Goal: Information Seeking & Learning: Learn about a topic

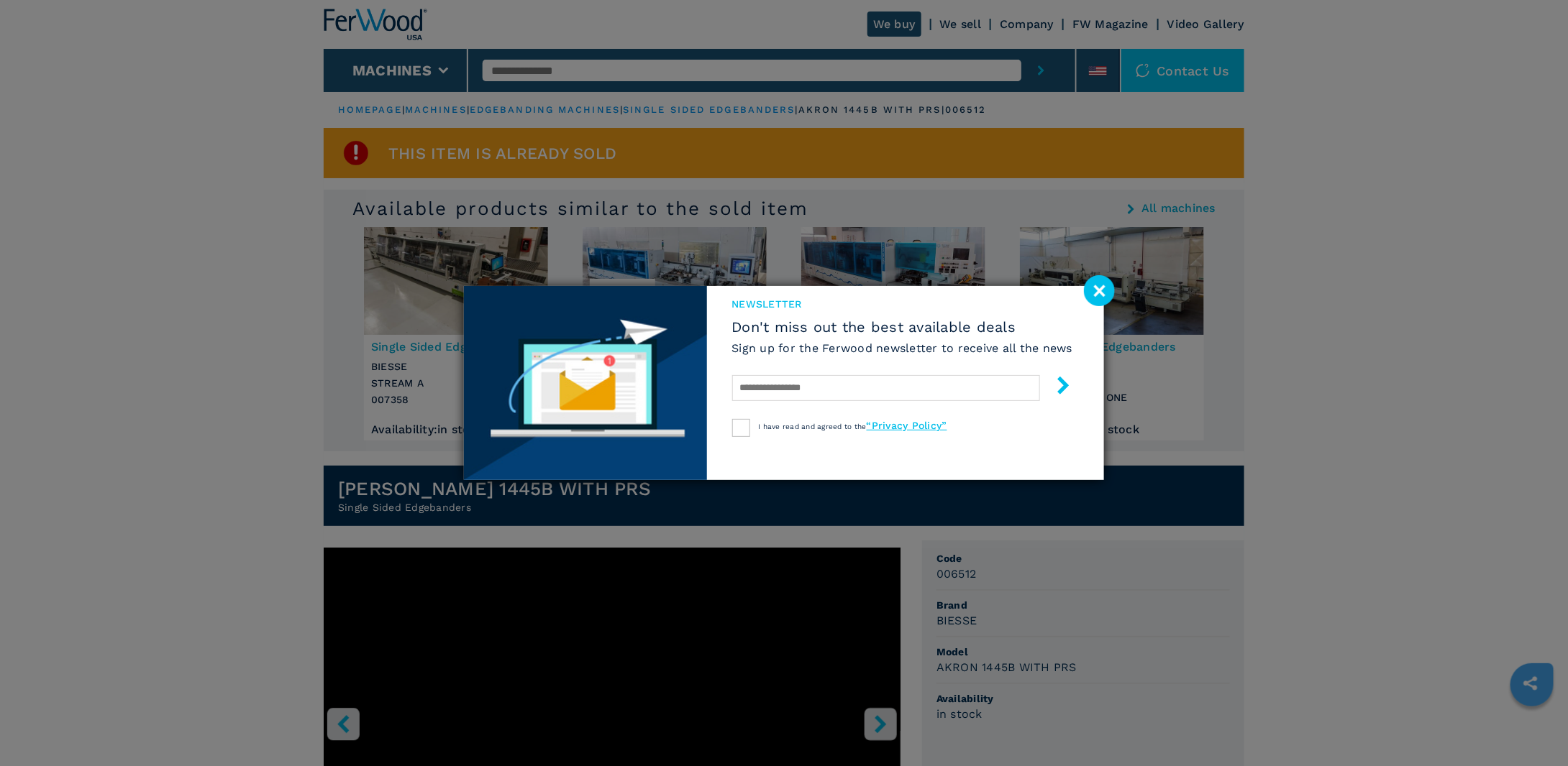
click at [1106, 287] on image at bounding box center [1099, 291] width 31 height 31
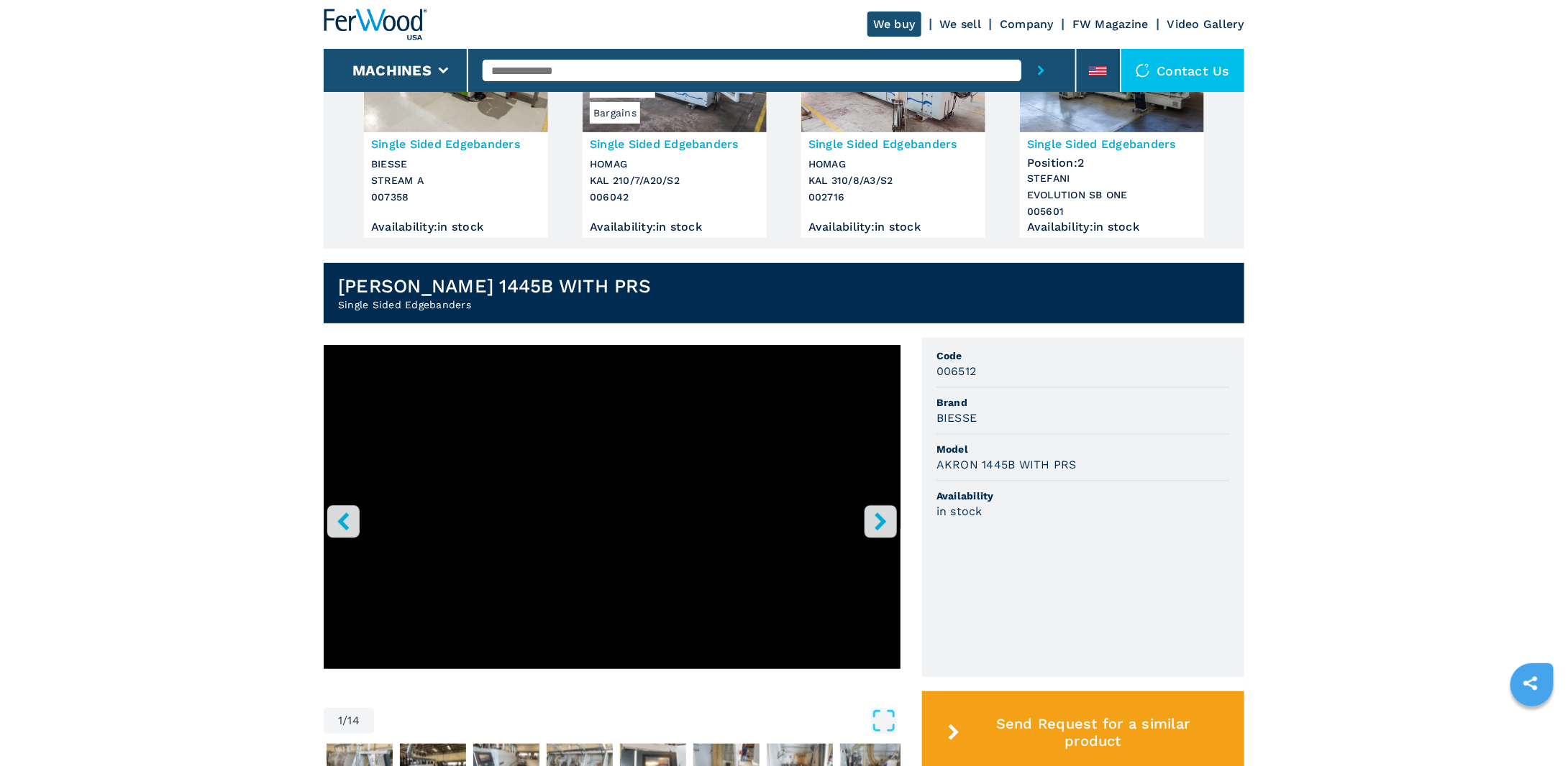
scroll to position [383, 0]
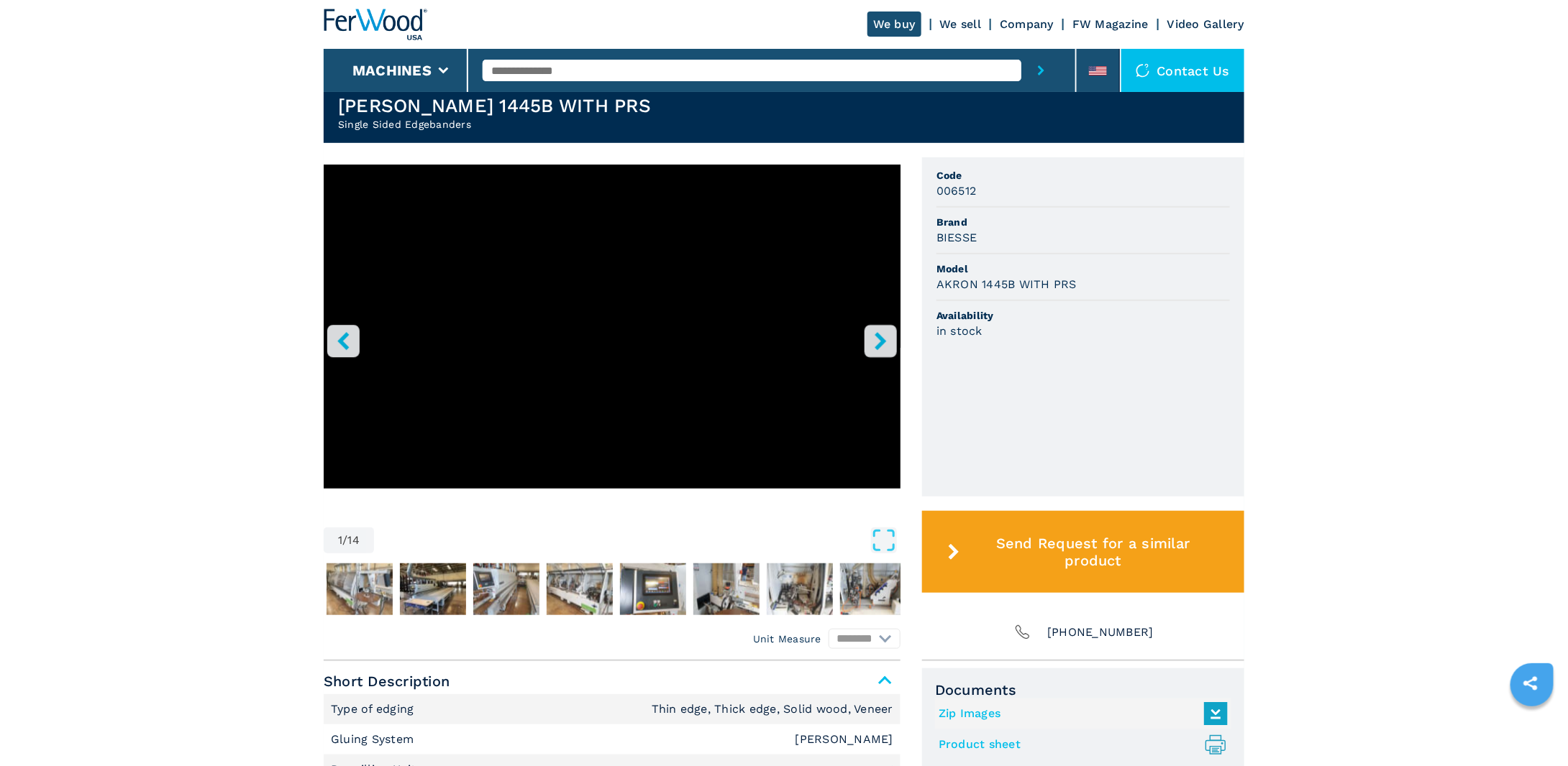
click at [880, 339] on icon "right-button" at bounding box center [880, 341] width 12 height 18
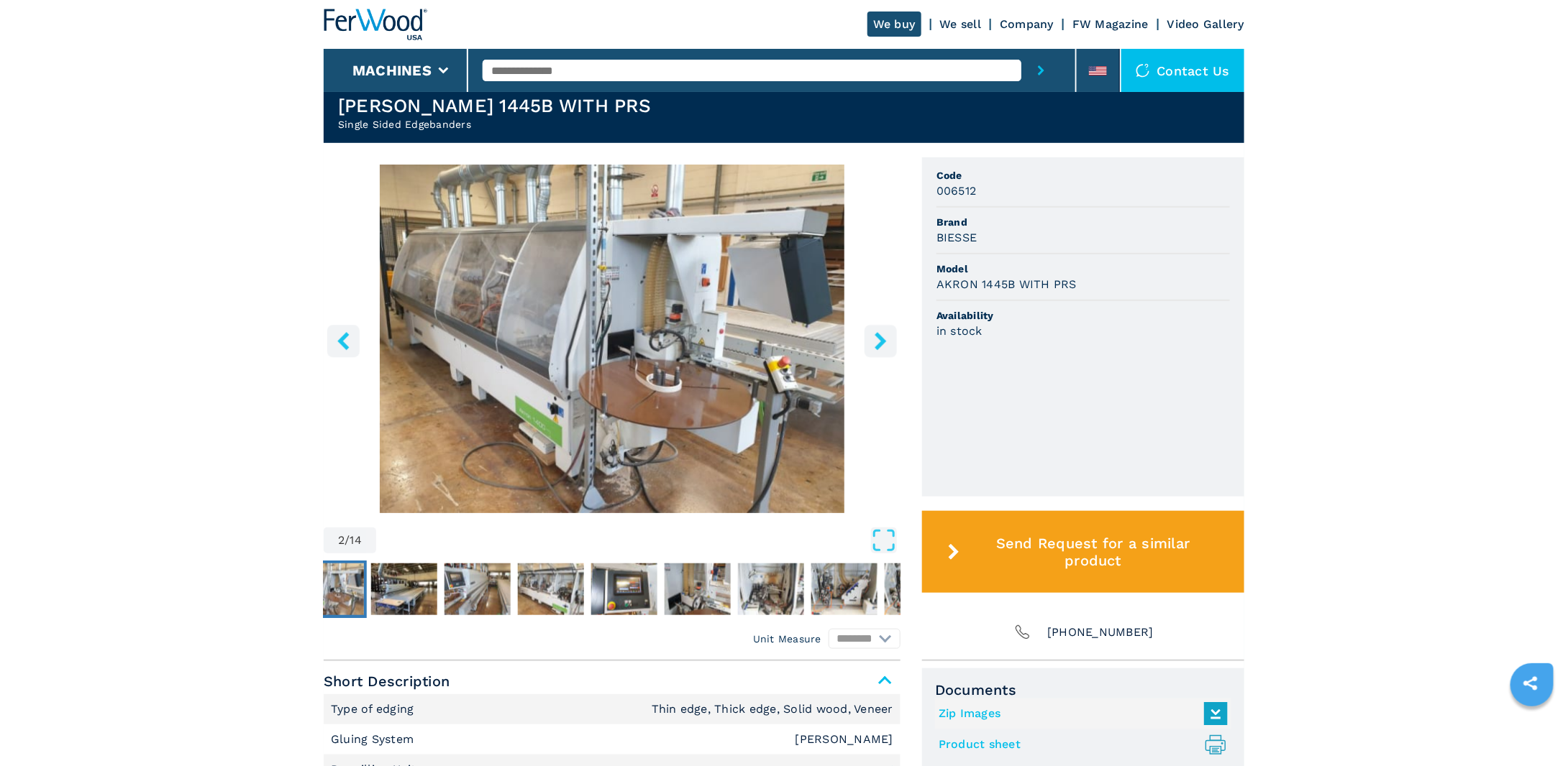
click at [880, 339] on icon "right-button" at bounding box center [880, 341] width 12 height 18
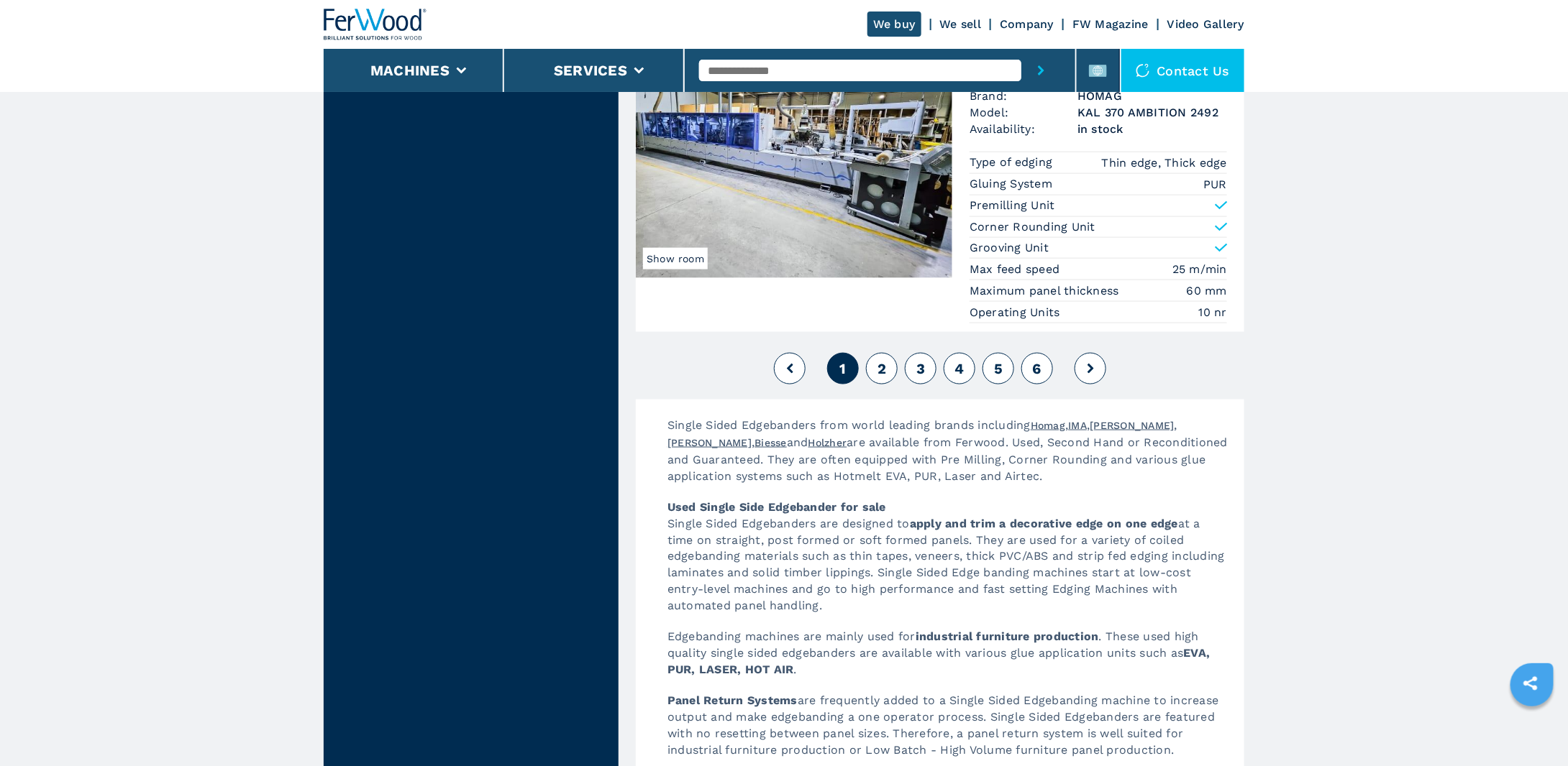
scroll to position [3709, 0]
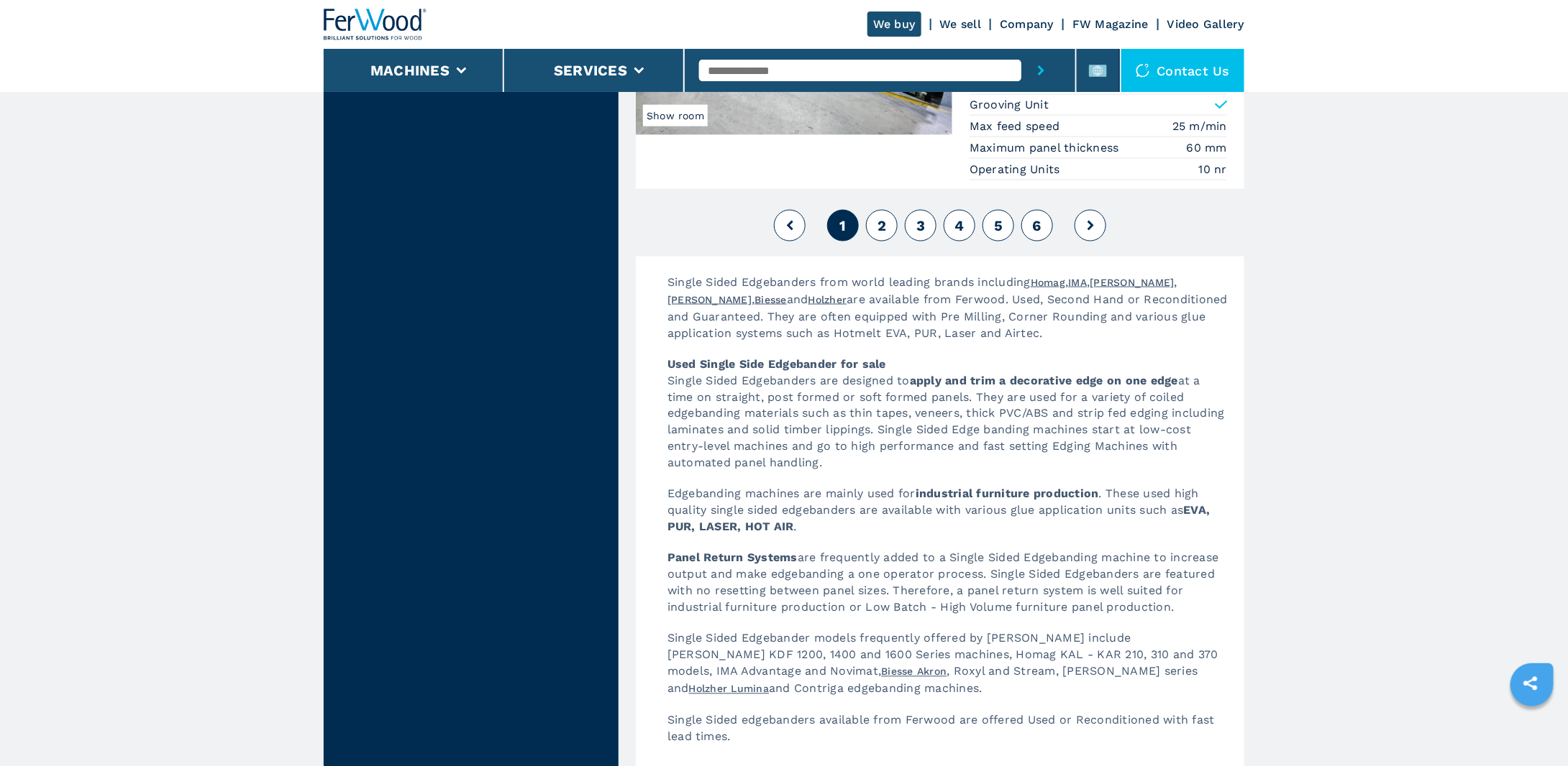
click at [889, 210] on button "2" at bounding box center [881, 225] width 32 height 32
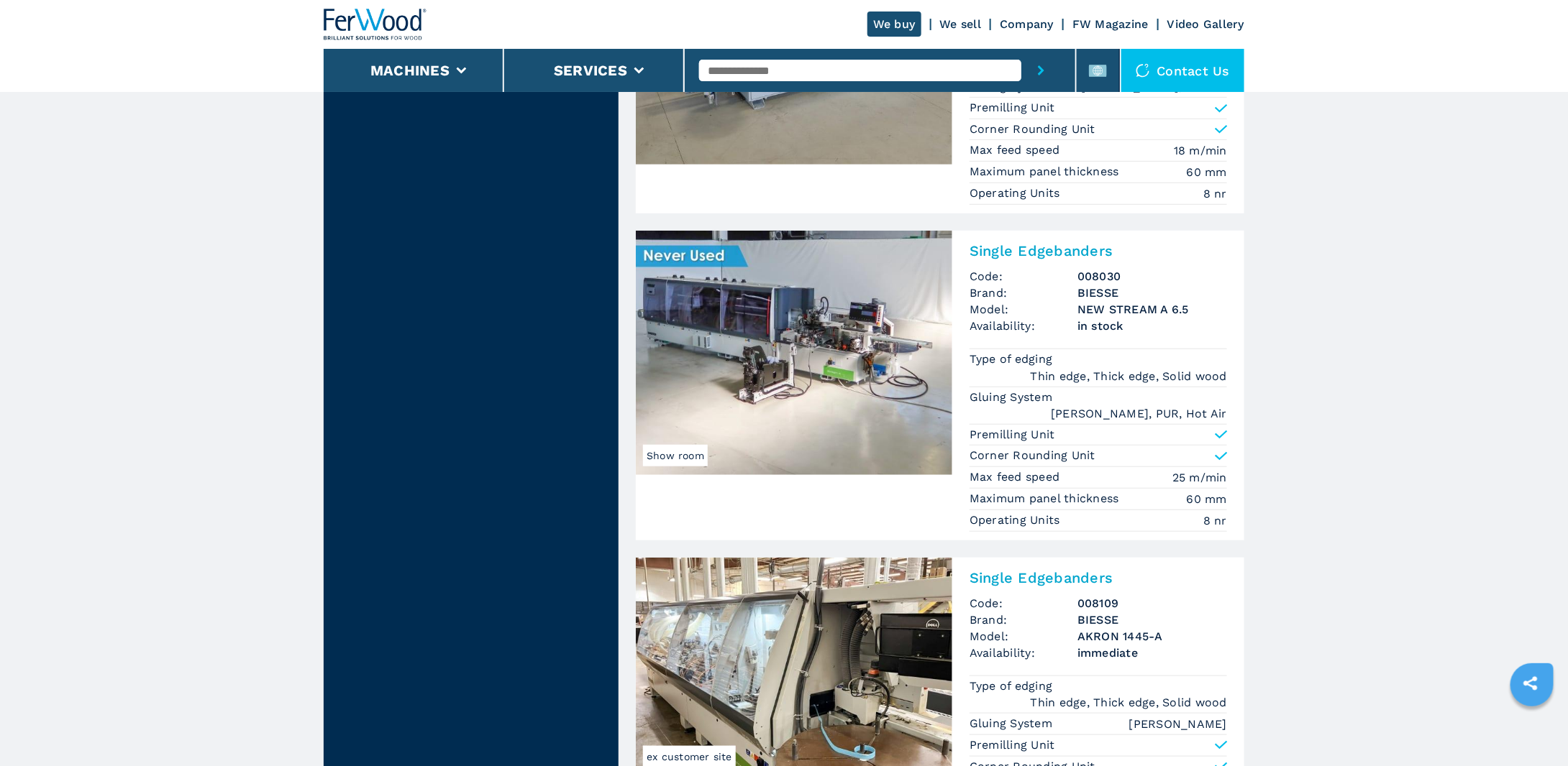
scroll to position [3294, 0]
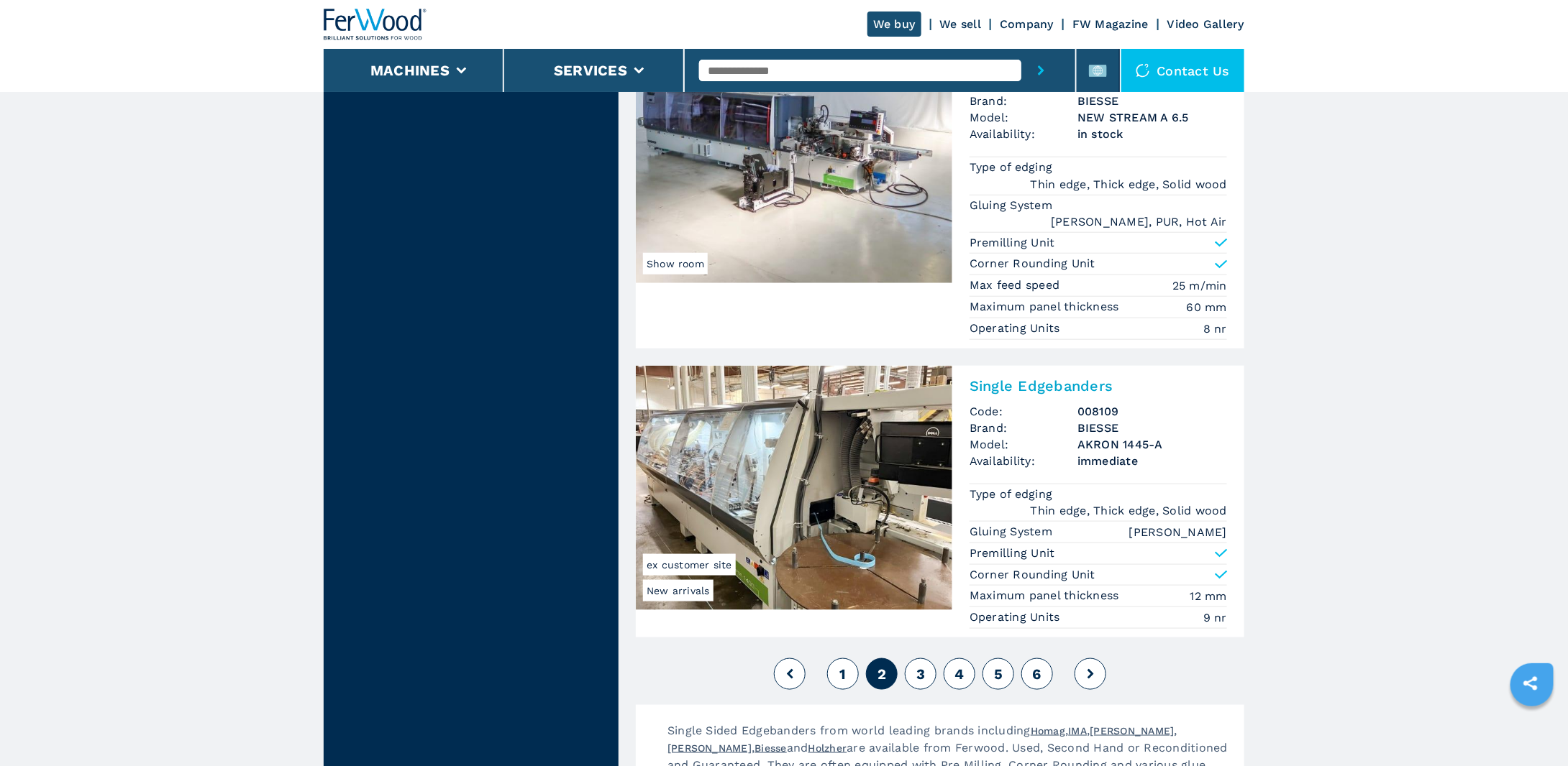
click at [1095, 659] on button at bounding box center [1090, 674] width 32 height 32
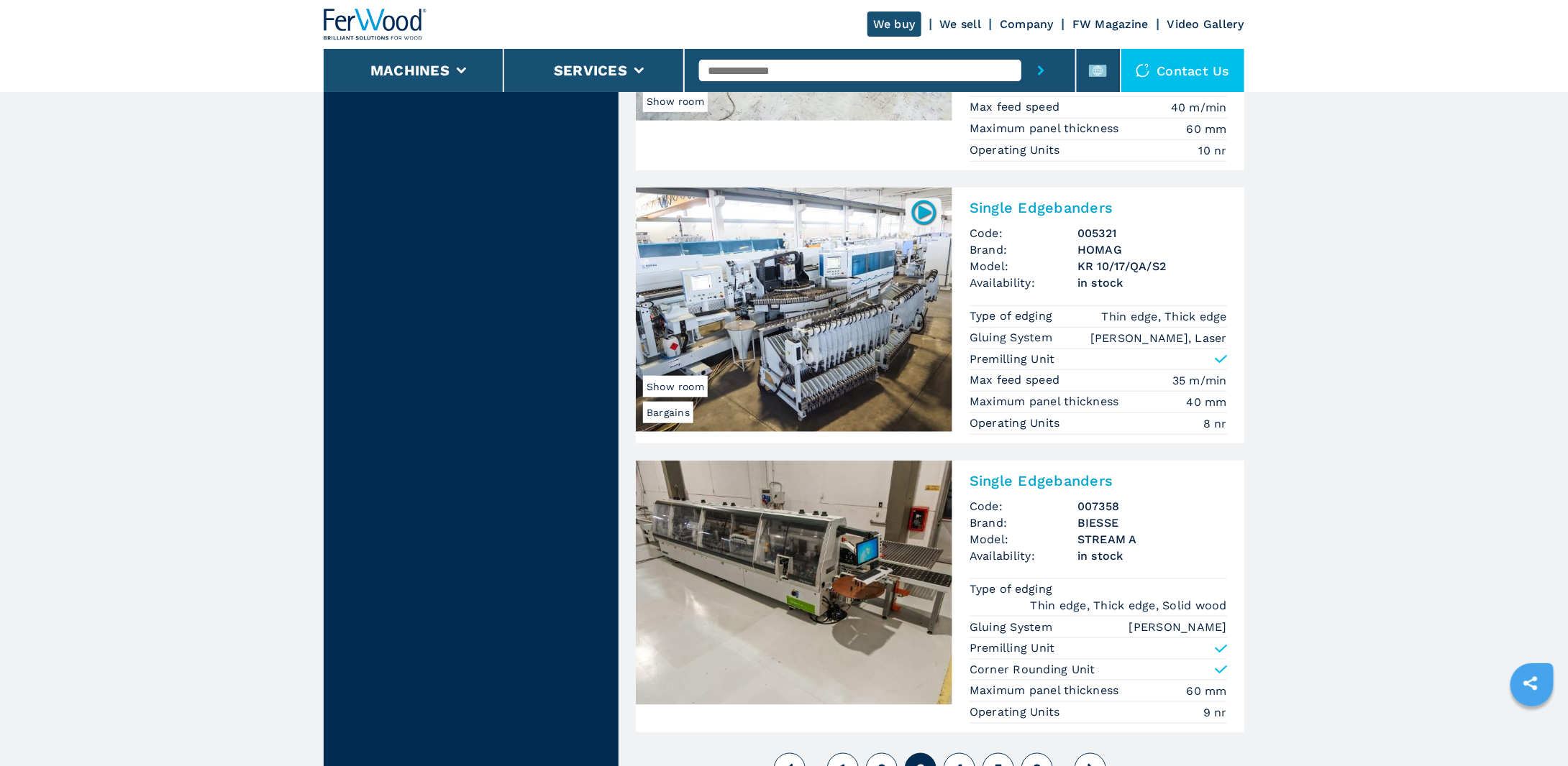
scroll to position [3451, 0]
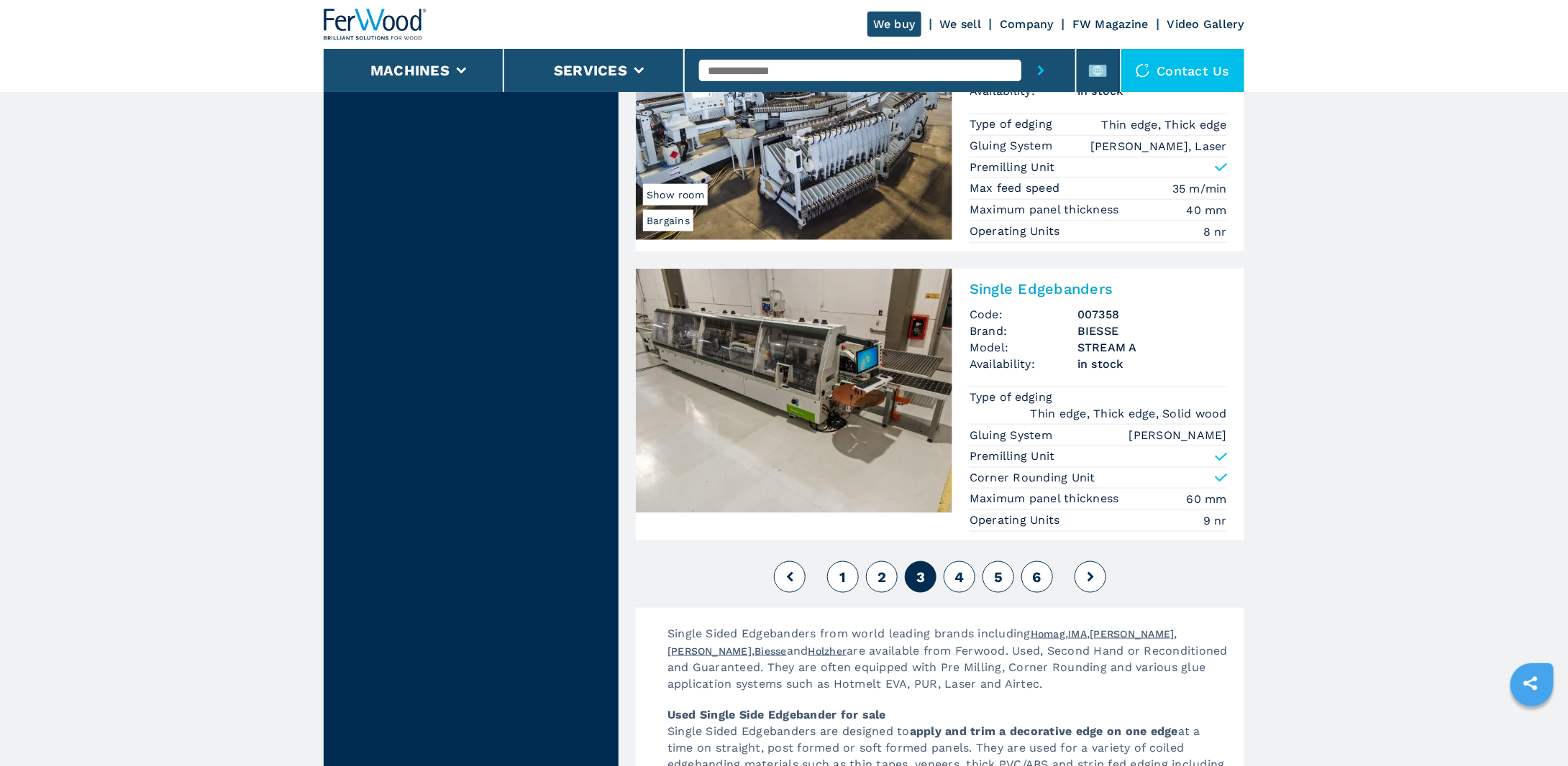
click at [961, 569] on span "4" at bounding box center [959, 577] width 10 height 17
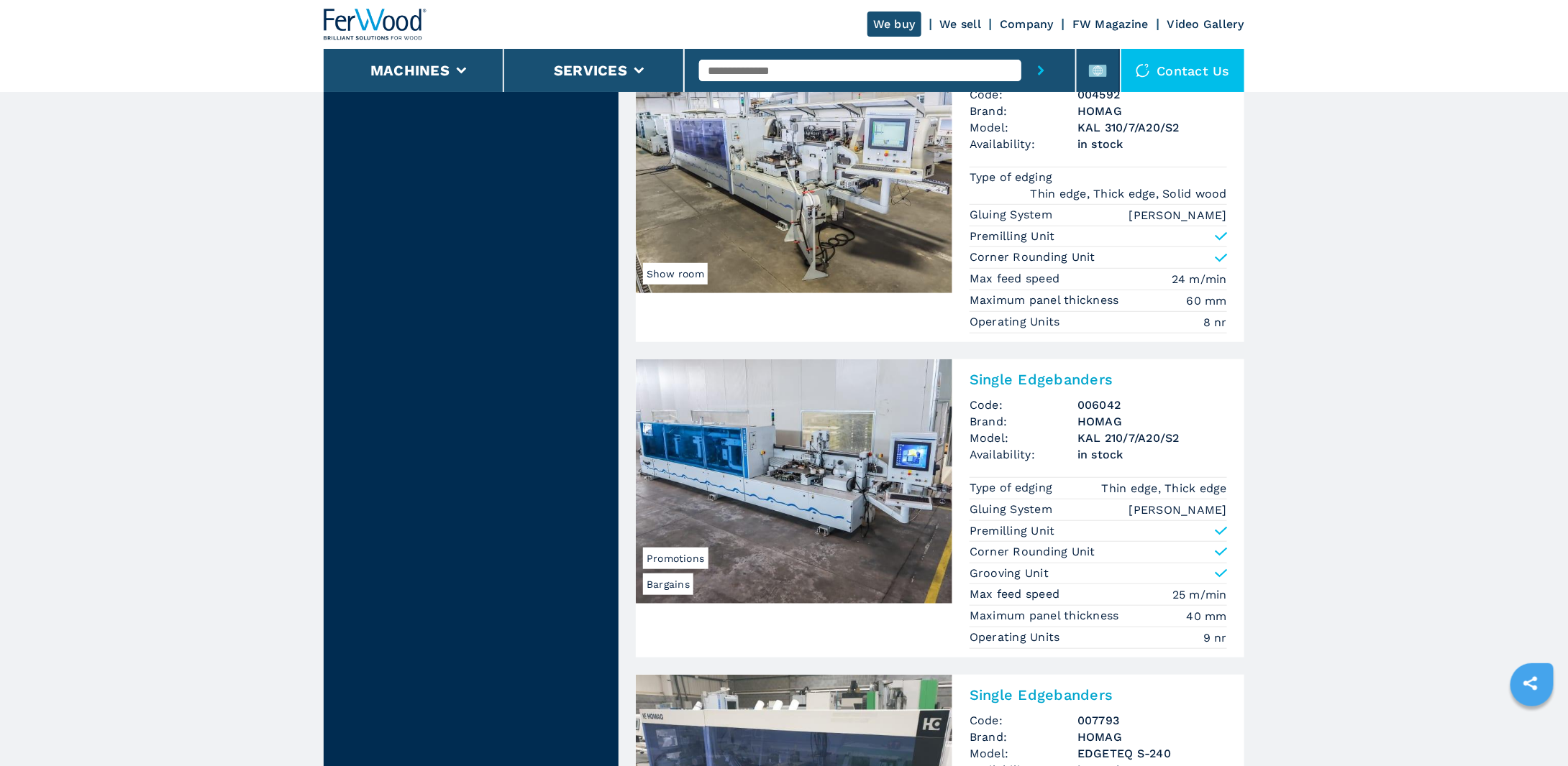
scroll to position [3451, 0]
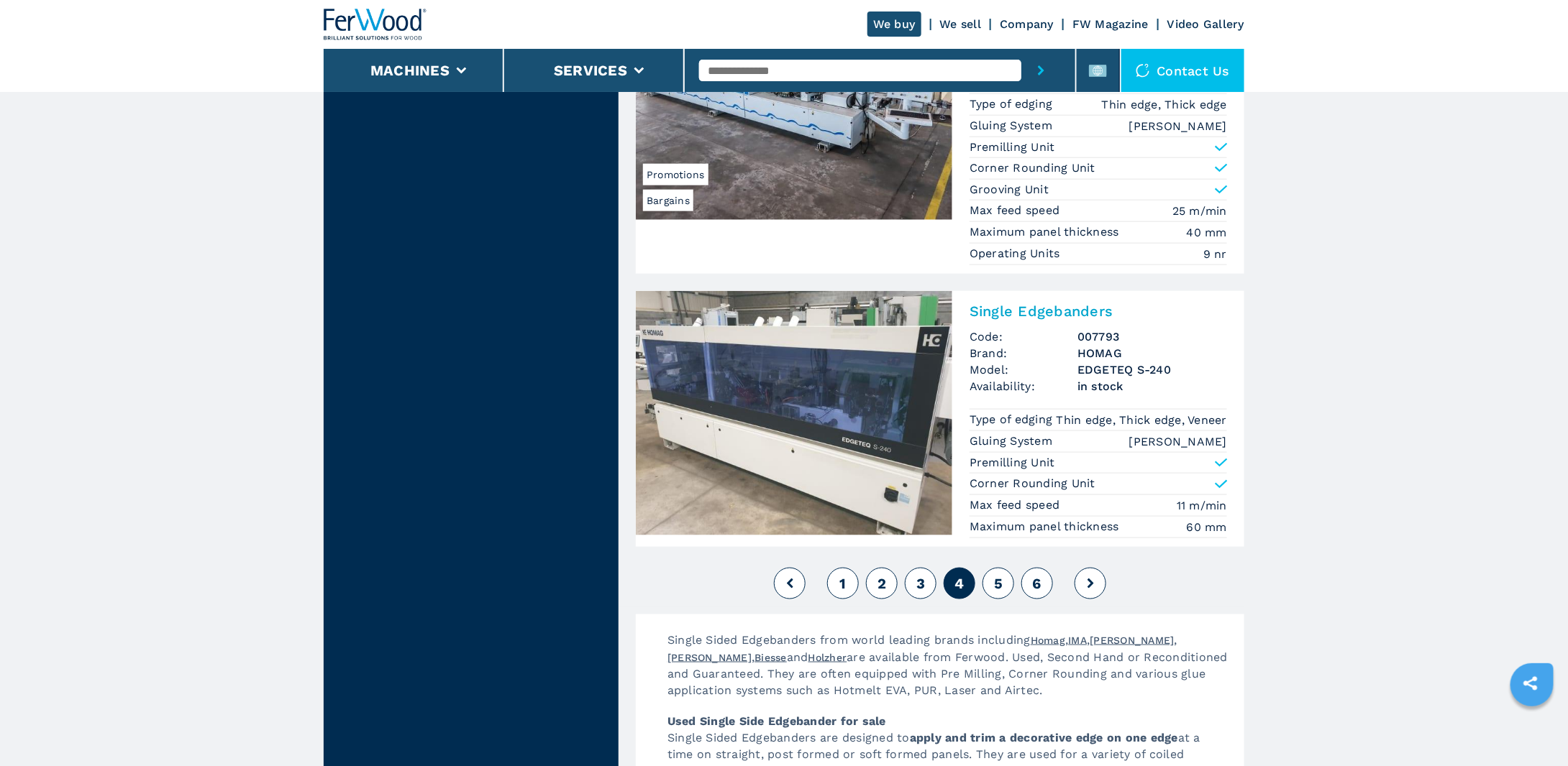
click at [989, 574] on button "5" at bounding box center [998, 584] width 32 height 32
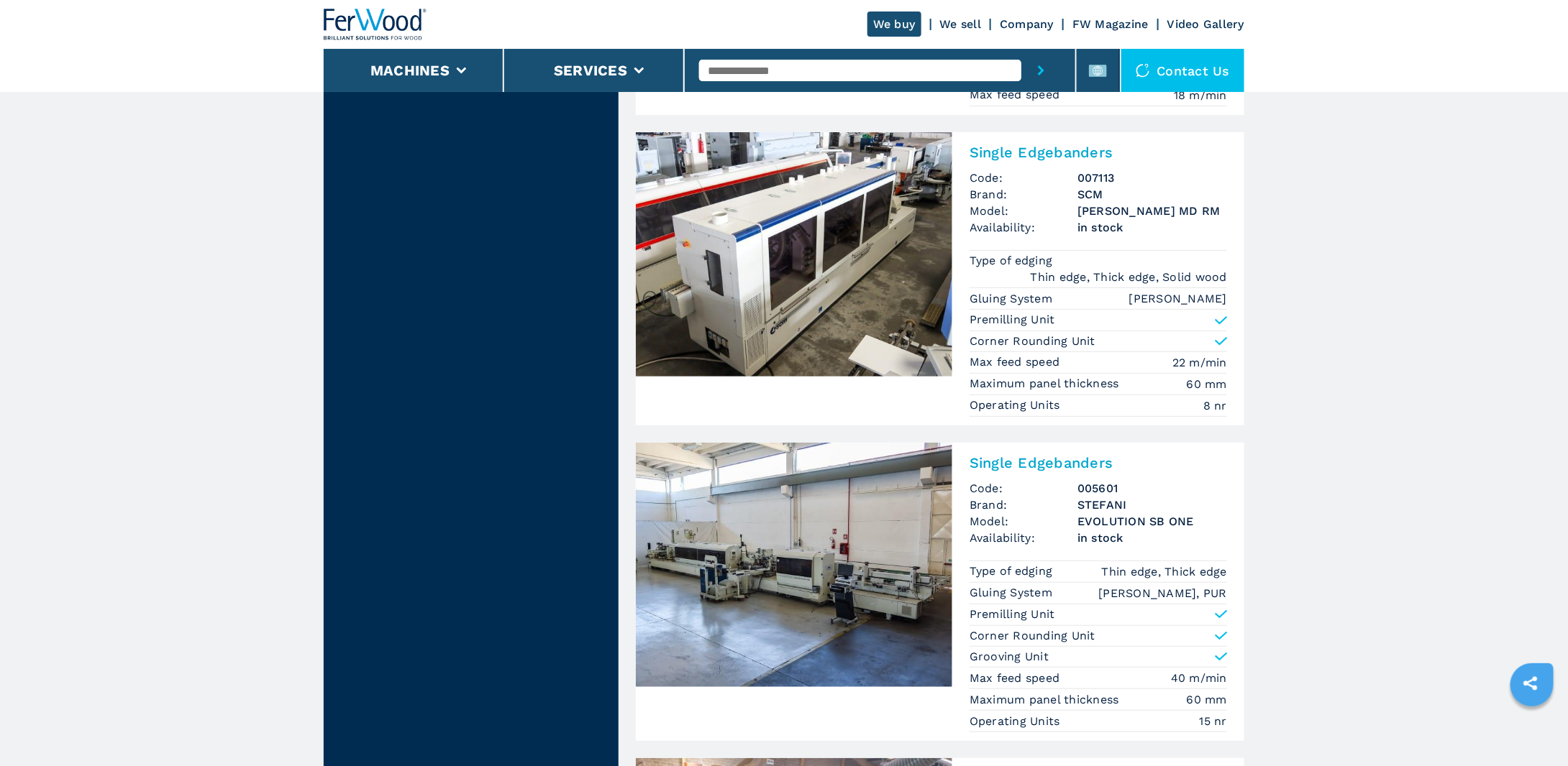
scroll to position [3454, 0]
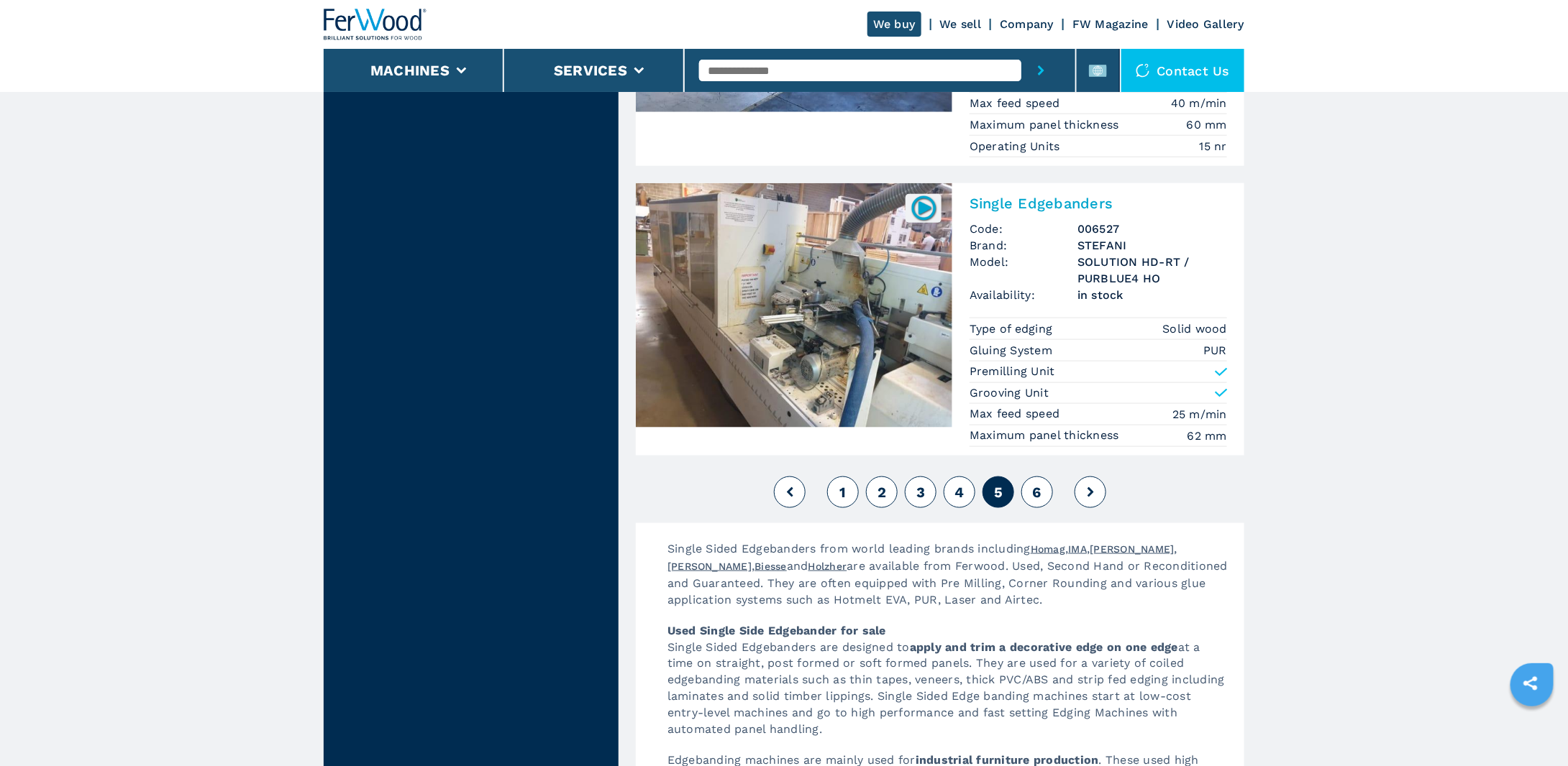
click at [1085, 487] on button at bounding box center [1090, 492] width 32 height 32
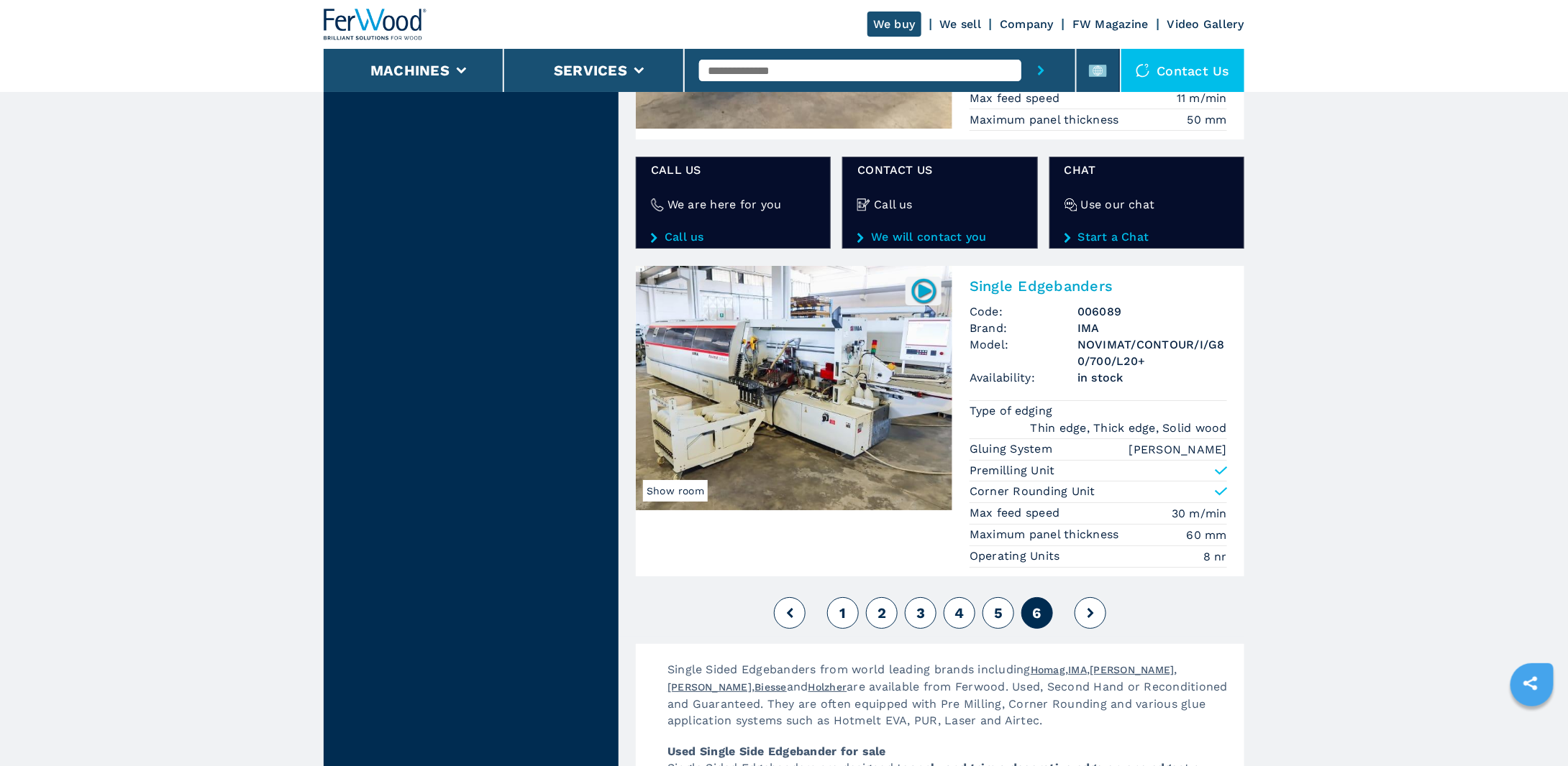
scroll to position [2491, 0]
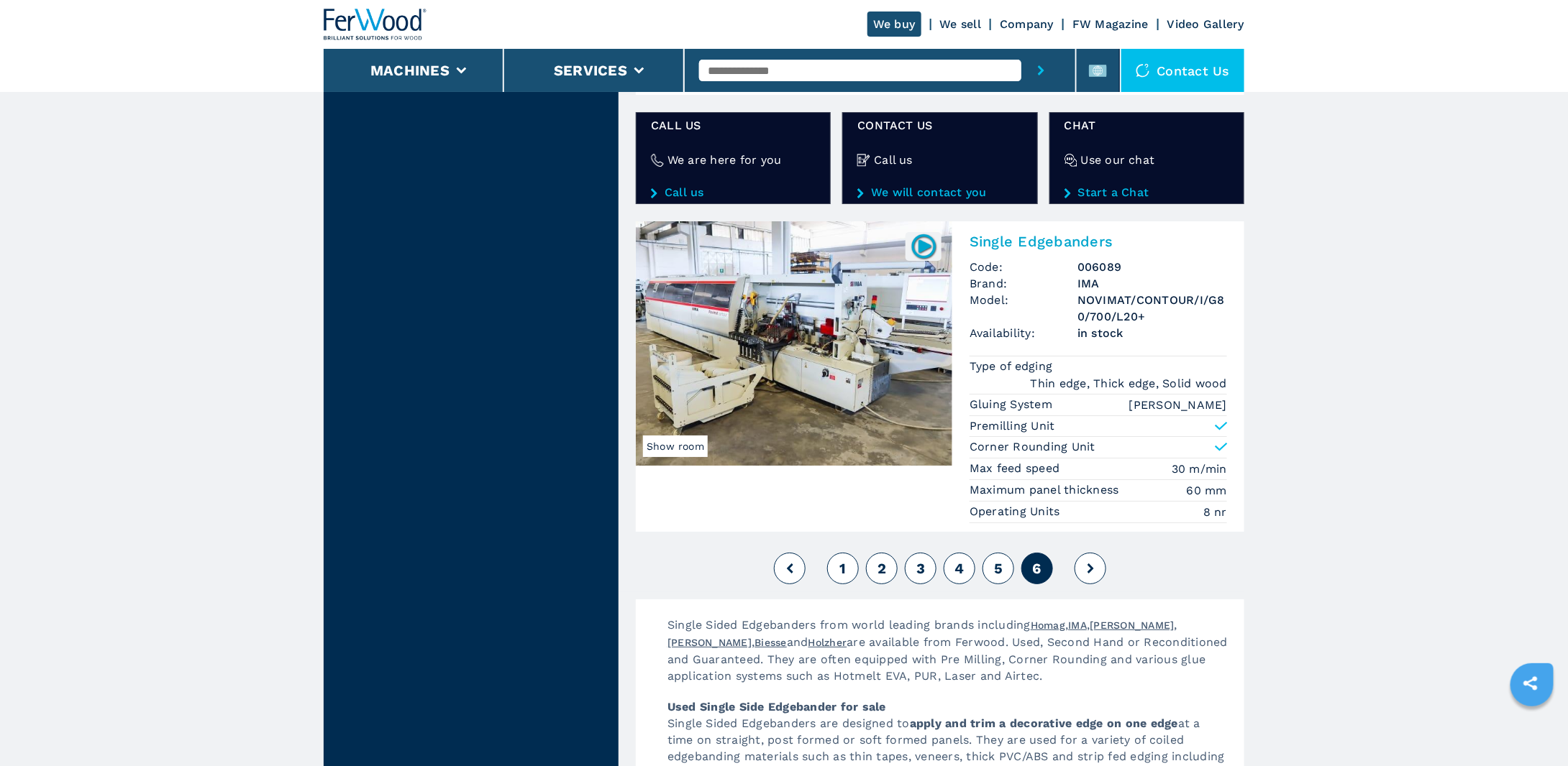
click at [1084, 574] on button at bounding box center [1090, 568] width 32 height 32
